Goal: Navigation & Orientation: Find specific page/section

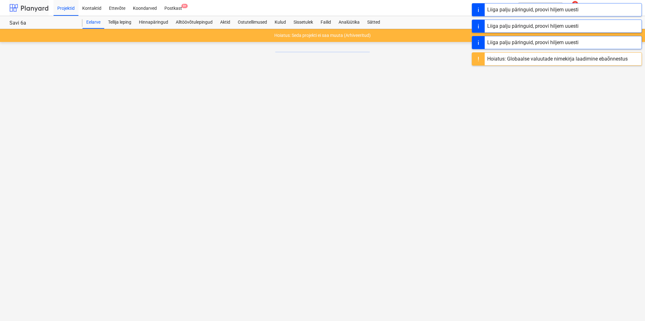
click at [30, 8] on div at bounding box center [28, 8] width 39 height 16
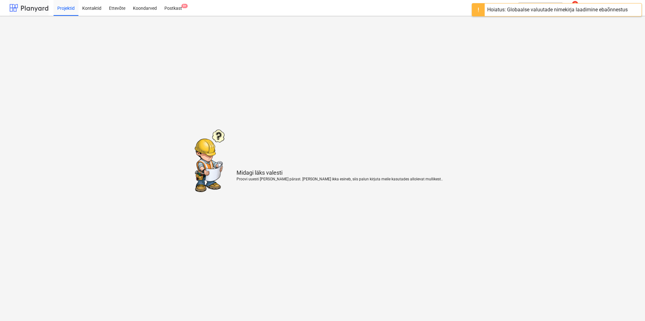
click at [24, 9] on div at bounding box center [28, 8] width 39 height 16
click at [16, 6] on div at bounding box center [28, 8] width 39 height 16
click at [22, 8] on div at bounding box center [28, 8] width 39 height 16
drag, startPoint x: 86, startPoint y: 9, endPoint x: 97, endPoint y: 11, distance: 11.2
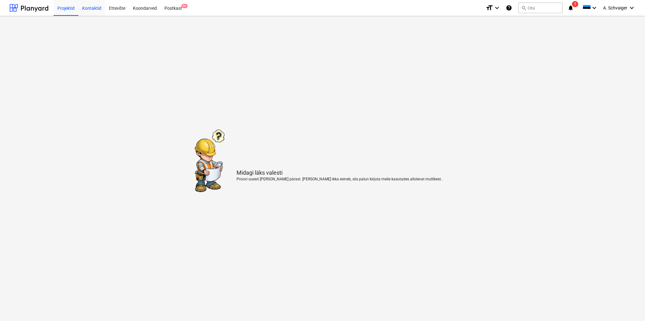
click at [87, 9] on div "Kontaktid" at bounding box center [91, 8] width 27 height 16
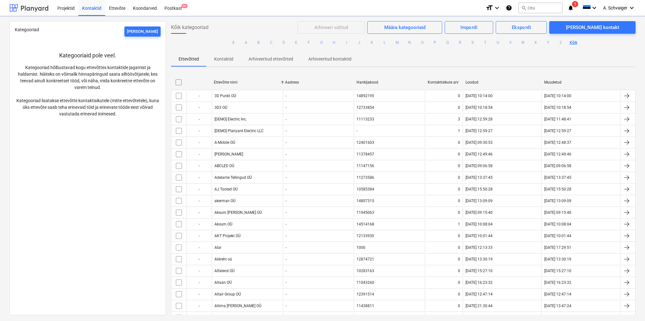
click at [24, 7] on div at bounding box center [28, 8] width 39 height 16
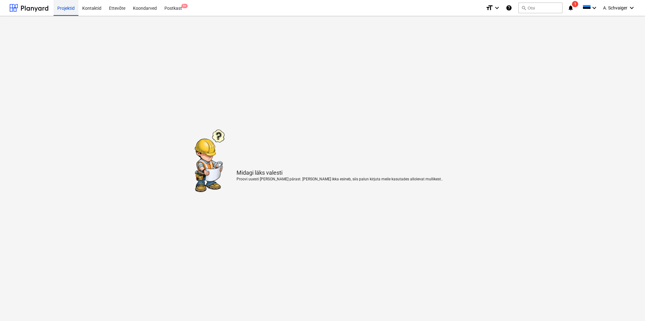
click at [70, 9] on div "Projektid" at bounding box center [66, 8] width 25 height 16
click at [90, 7] on div "Kontaktid" at bounding box center [91, 8] width 27 height 16
click at [116, 8] on div "Ettevõte" at bounding box center [117, 8] width 24 height 16
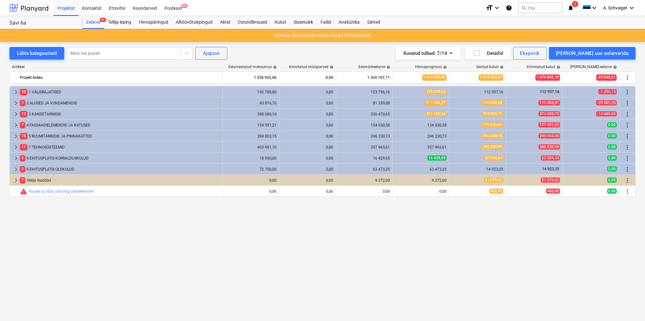
click at [32, 6] on div at bounding box center [28, 8] width 39 height 16
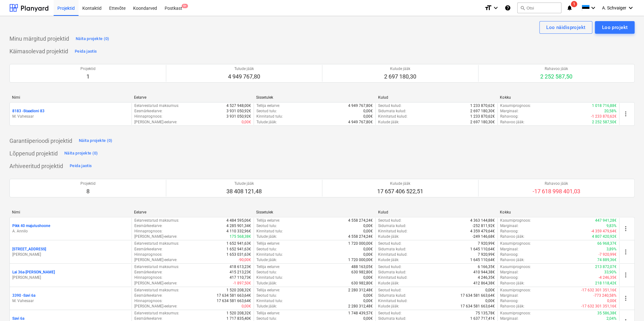
click at [62, 109] on div "8183 - Staadioni 83" at bounding box center [70, 110] width 117 height 5
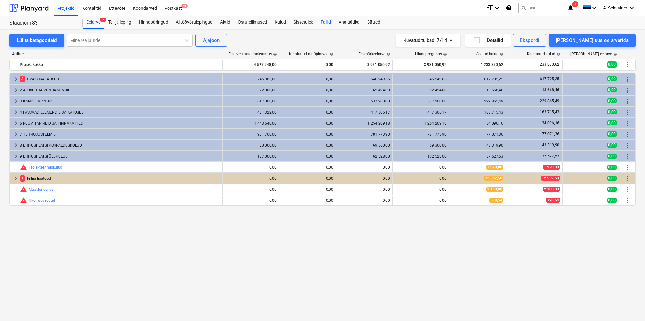
click at [330, 24] on div "Failid" at bounding box center [326, 22] width 18 height 13
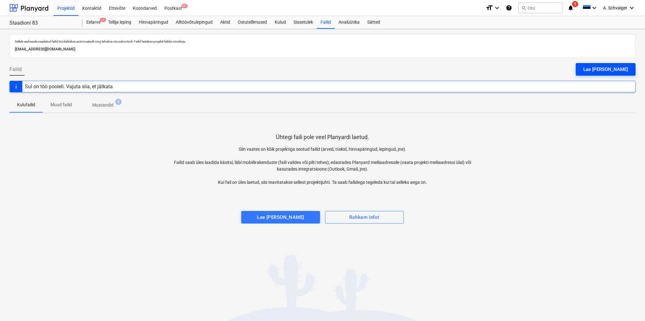
click at [614, 69] on div "Lae [PERSON_NAME]" at bounding box center [606, 69] width 45 height 8
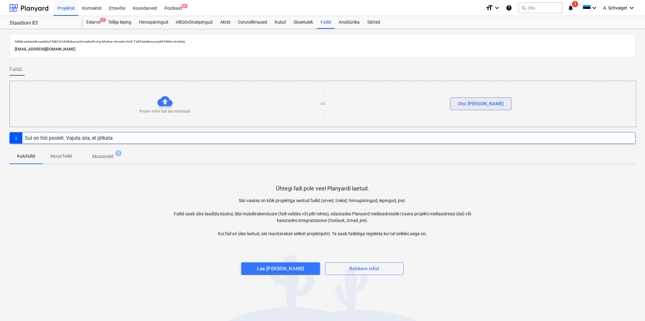
click at [487, 101] on div "Otsi [PERSON_NAME]" at bounding box center [481, 104] width 46 height 8
